Goal: Task Accomplishment & Management: Use online tool/utility

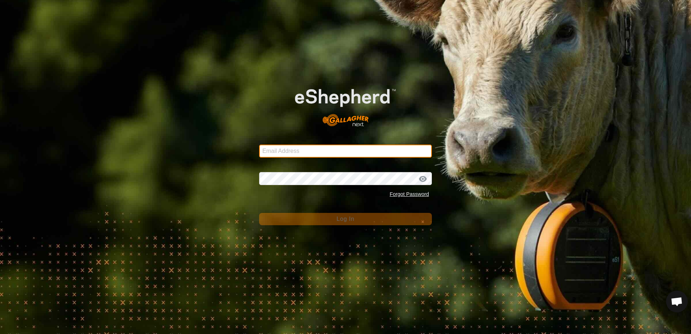
click at [303, 152] on input "Email Address" at bounding box center [345, 151] width 173 height 13
type input "[EMAIL_ADDRESS][DOMAIN_NAME]"
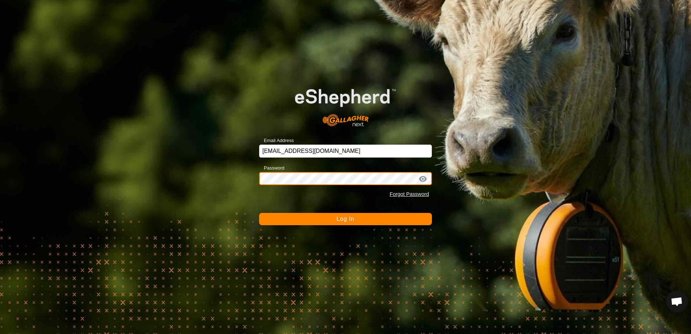
click at [259, 213] on button "Log In" at bounding box center [345, 219] width 173 height 12
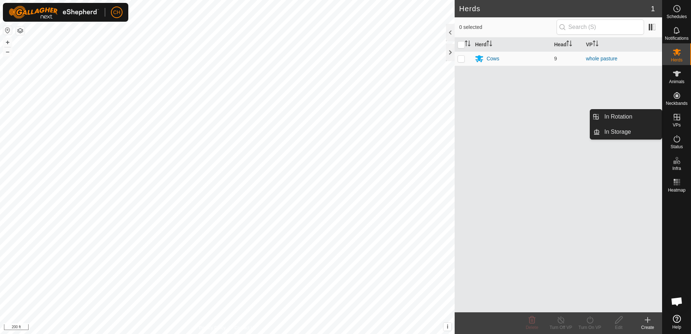
click at [678, 121] on icon at bounding box center [677, 117] width 9 height 9
click at [676, 116] on icon at bounding box center [677, 117] width 9 height 9
click at [616, 115] on link "In Rotation" at bounding box center [631, 117] width 62 height 14
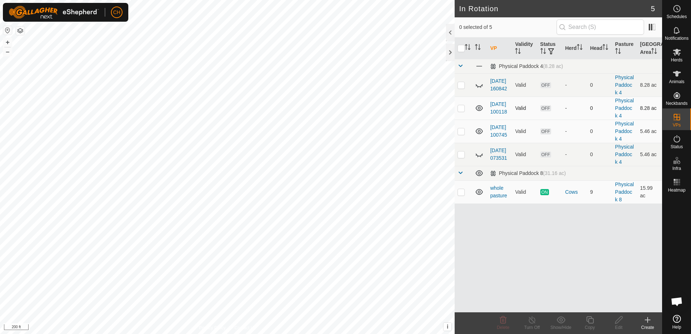
click at [481, 108] on icon at bounding box center [479, 108] width 7 height 6
click at [481, 131] on icon at bounding box center [479, 131] width 9 height 9
click at [480, 174] on icon at bounding box center [479, 173] width 7 height 6
click at [647, 320] on icon at bounding box center [648, 320] width 5 height 0
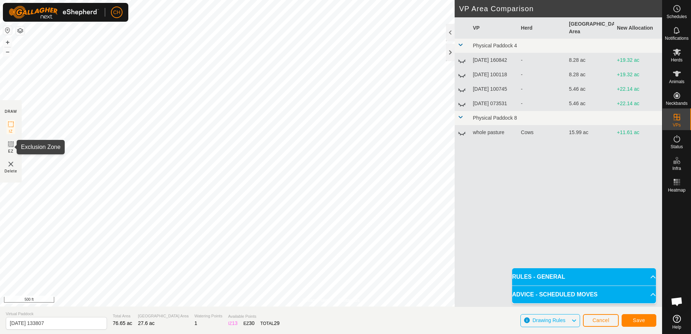
click at [10, 143] on icon at bounding box center [11, 144] width 9 height 9
click at [21, 30] on button "button" at bounding box center [20, 30] width 9 height 9
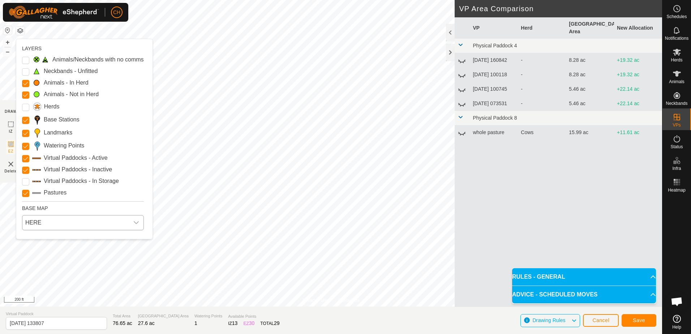
click at [139, 222] on icon "dropdown trigger" at bounding box center [136, 223] width 6 height 6
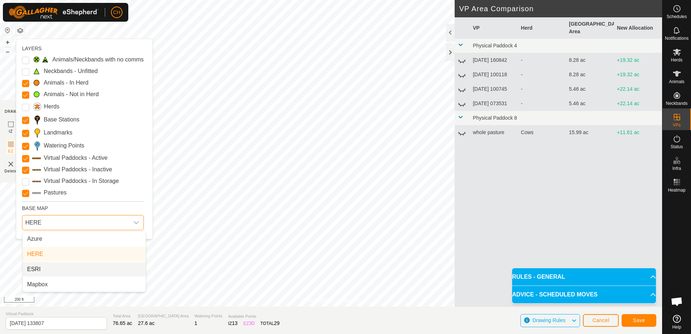
click at [52, 268] on li "ESRI" at bounding box center [84, 269] width 123 height 14
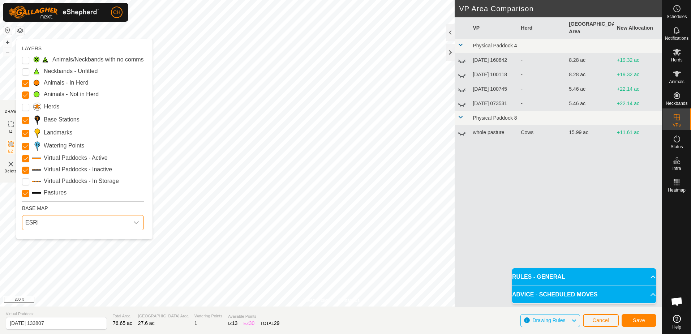
click at [133, 223] on div "dropdown trigger" at bounding box center [136, 223] width 14 height 14
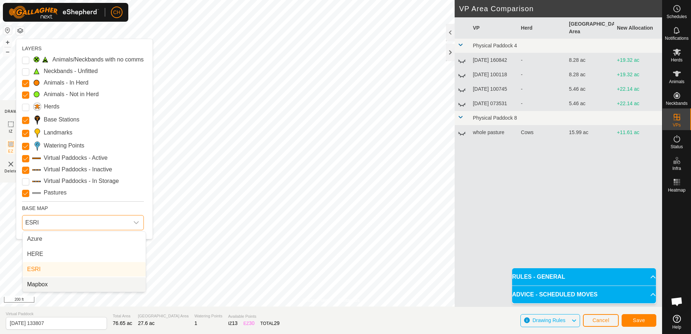
click at [55, 282] on li "Mapbox" at bounding box center [84, 284] width 123 height 14
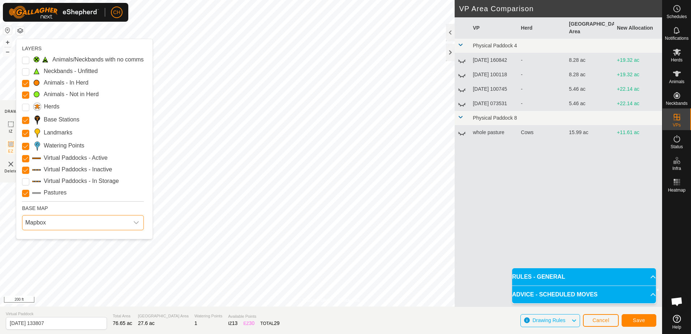
click at [127, 223] on span "Mapbox" at bounding box center [75, 223] width 107 height 14
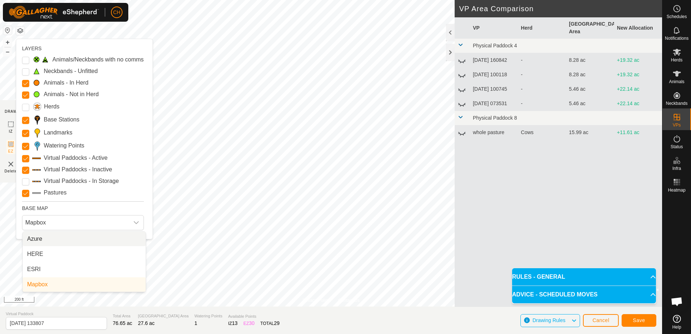
click at [101, 241] on li "Azure" at bounding box center [84, 239] width 123 height 14
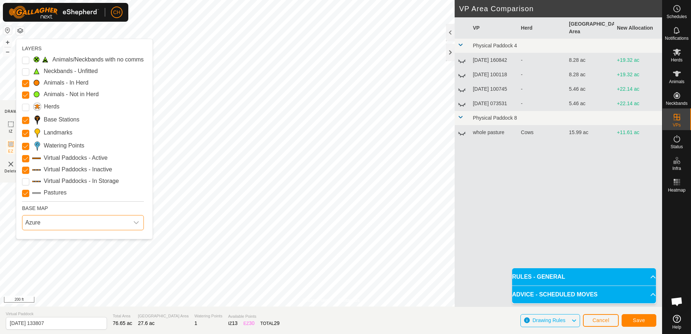
click at [133, 225] on div "dropdown trigger" at bounding box center [136, 223] width 14 height 14
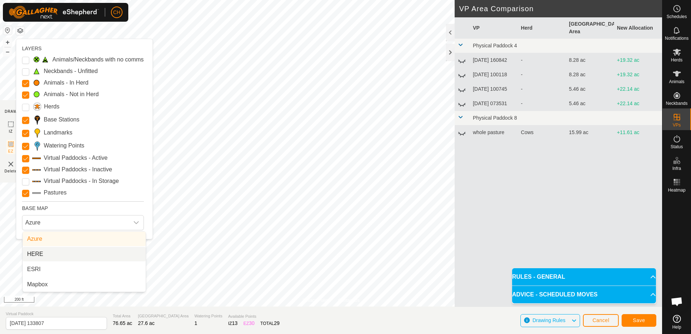
click at [62, 253] on li "HERE" at bounding box center [84, 254] width 123 height 14
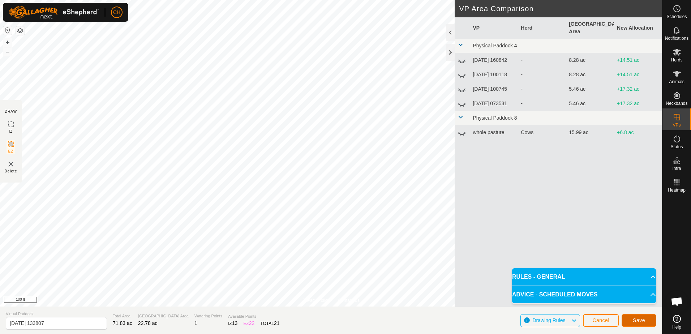
click at [639, 320] on span "Save" at bounding box center [639, 321] width 12 height 6
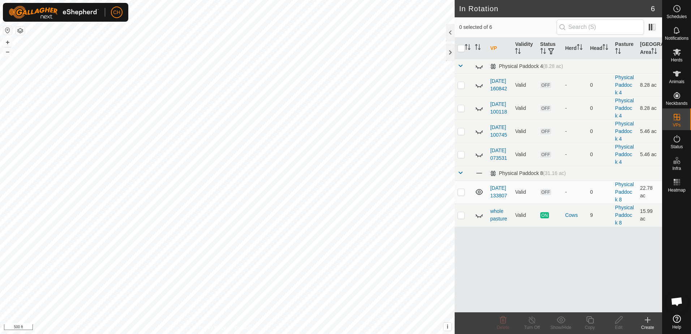
click at [497, 195] on link "[DATE] 133807" at bounding box center [498, 191] width 17 height 13
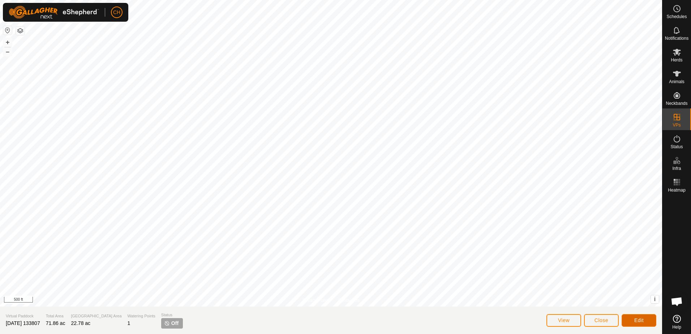
click at [636, 322] on span "Edit" at bounding box center [639, 321] width 9 height 6
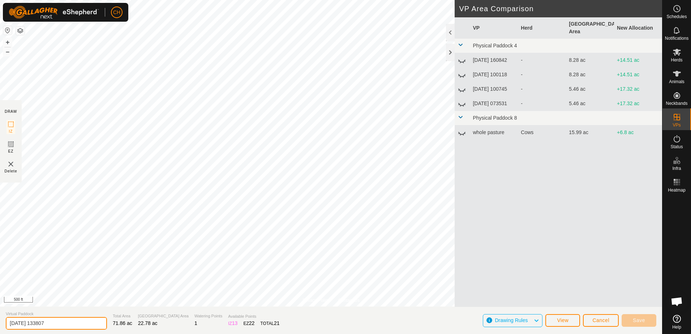
drag, startPoint x: 58, startPoint y: 323, endPoint x: 5, endPoint y: 319, distance: 52.6
click at [5, 319] on section "Virtual Paddock [DATE] 133807 Total Area 71.86 ac [GEOGRAPHIC_DATA] Area 22.78 …" at bounding box center [331, 320] width 663 height 27
type input "whole pasture plus back field"
click at [642, 322] on span "Save" at bounding box center [639, 321] width 12 height 6
